Goal: Task Accomplishment & Management: Use online tool/utility

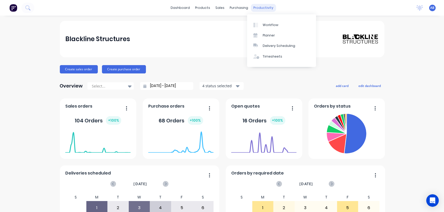
click at [251, 6] on div "productivity" at bounding box center [263, 8] width 25 height 8
click at [261, 25] on link "Workflow" at bounding box center [281, 25] width 69 height 10
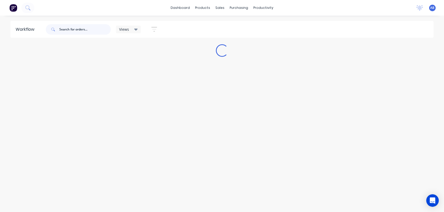
click at [79, 31] on input "text" at bounding box center [85, 29] width 52 height 10
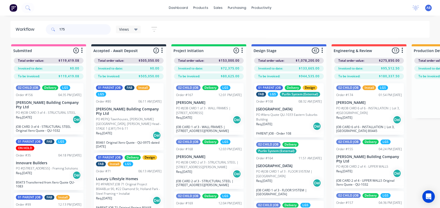
type input "175"
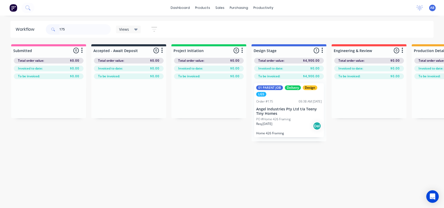
click at [266, 116] on div "01 PARENT JOB Delivery Design LGS Order #175 09:38 AM [DATE] Angel Industries P…" at bounding box center [289, 110] width 70 height 54
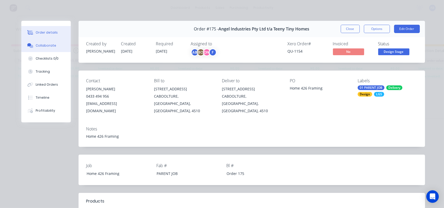
click at [42, 49] on button "Collaborate" at bounding box center [45, 45] width 49 height 13
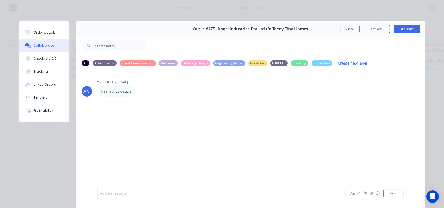
click at [107, 192] on div at bounding box center [214, 193] width 228 height 5
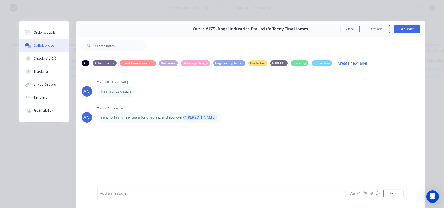
click at [178, 144] on div "AN You - 08:01pm [DATE] finished lgs design. Labels Edit Delete AN You - 07:55a…" at bounding box center [251, 129] width 349 height 116
click at [341, 30] on button "Close" at bounding box center [350, 29] width 19 height 8
